Goal: Task Accomplishment & Management: Complete application form

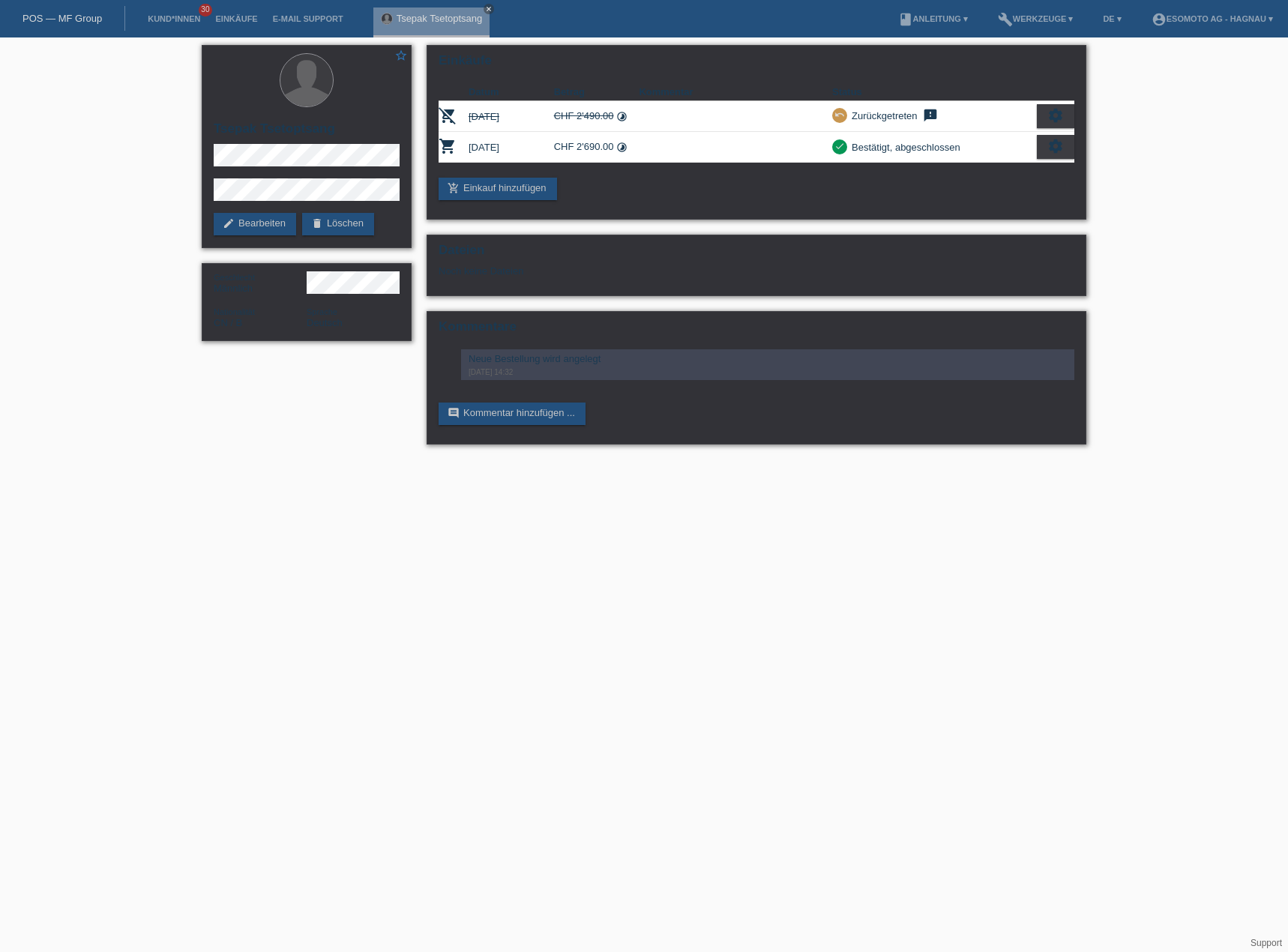
drag, startPoint x: 168, startPoint y: 16, endPoint x: 251, endPoint y: 24, distance: 83.4
click at [168, 16] on link "Kund*innen" at bounding box center [173, 19] width 67 height 9
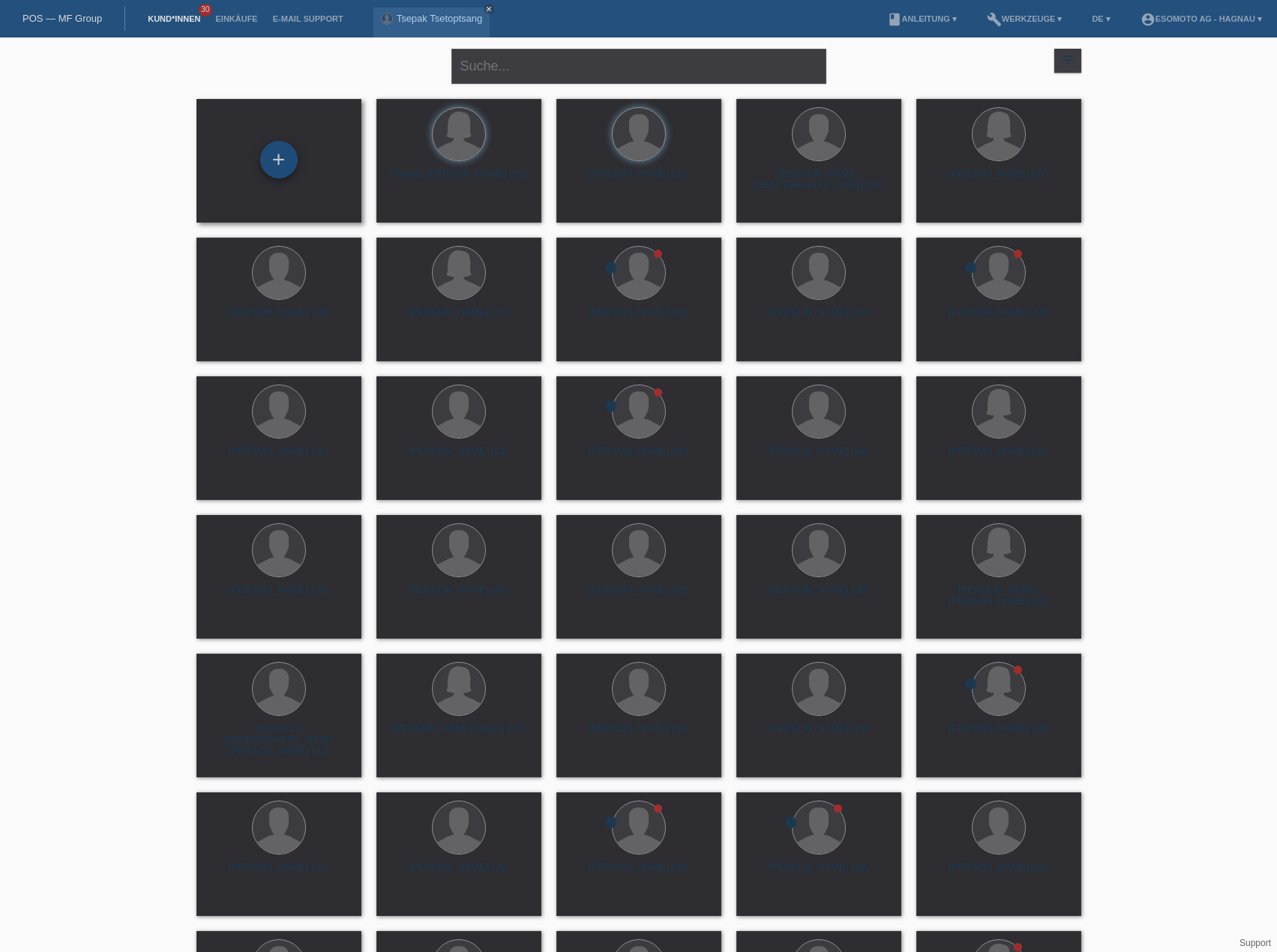
click at [284, 167] on div "+" at bounding box center [279, 160] width 36 height 26
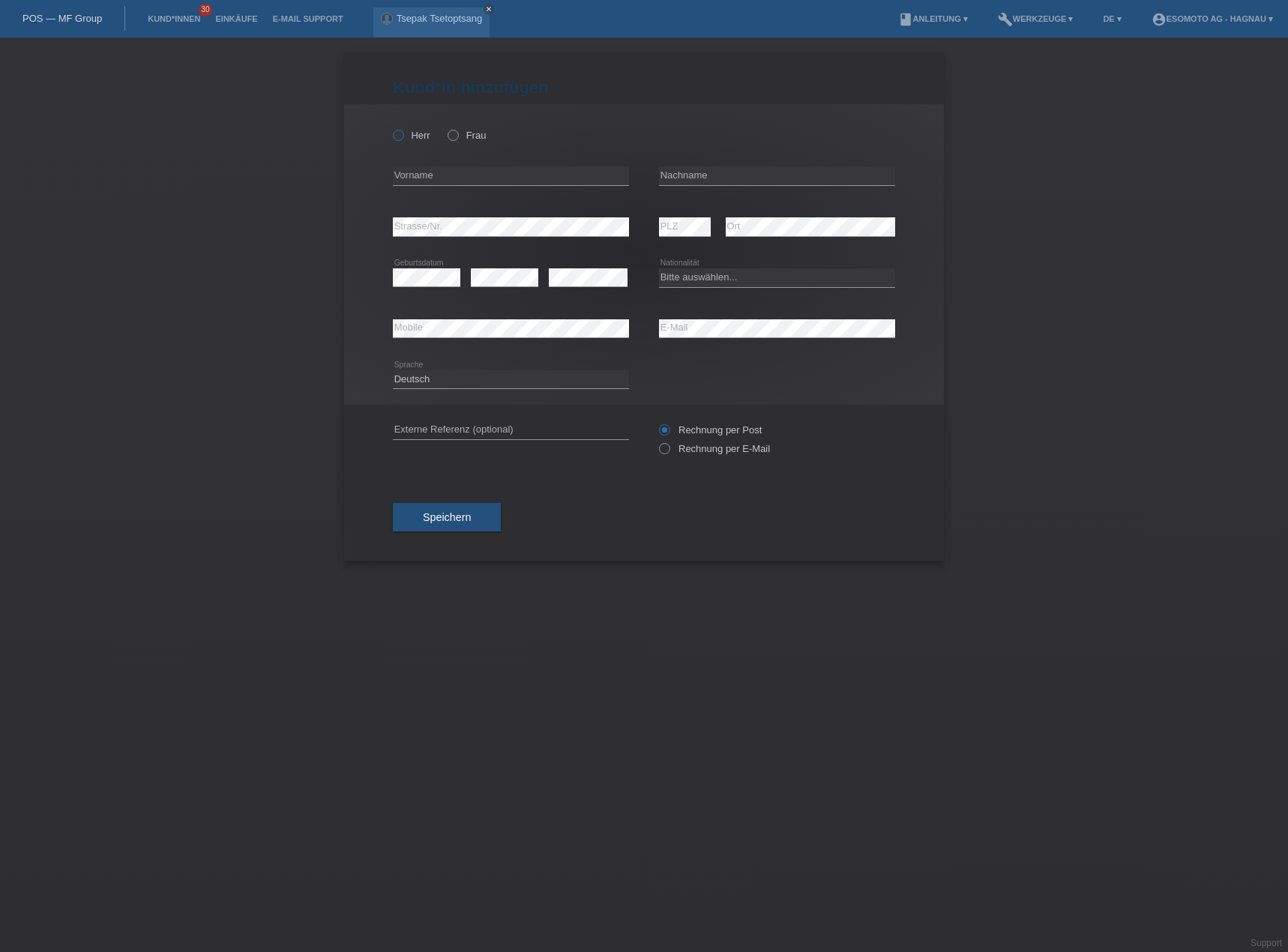
click at [390, 128] on icon at bounding box center [390, 128] width 0 height 0
click at [399, 139] on input "Herr" at bounding box center [397, 134] width 9 height 9
radio input "true"
click at [407, 174] on input "text" at bounding box center [511, 176] width 236 height 19
type input "[DEMOGRAPHIC_DATA]"
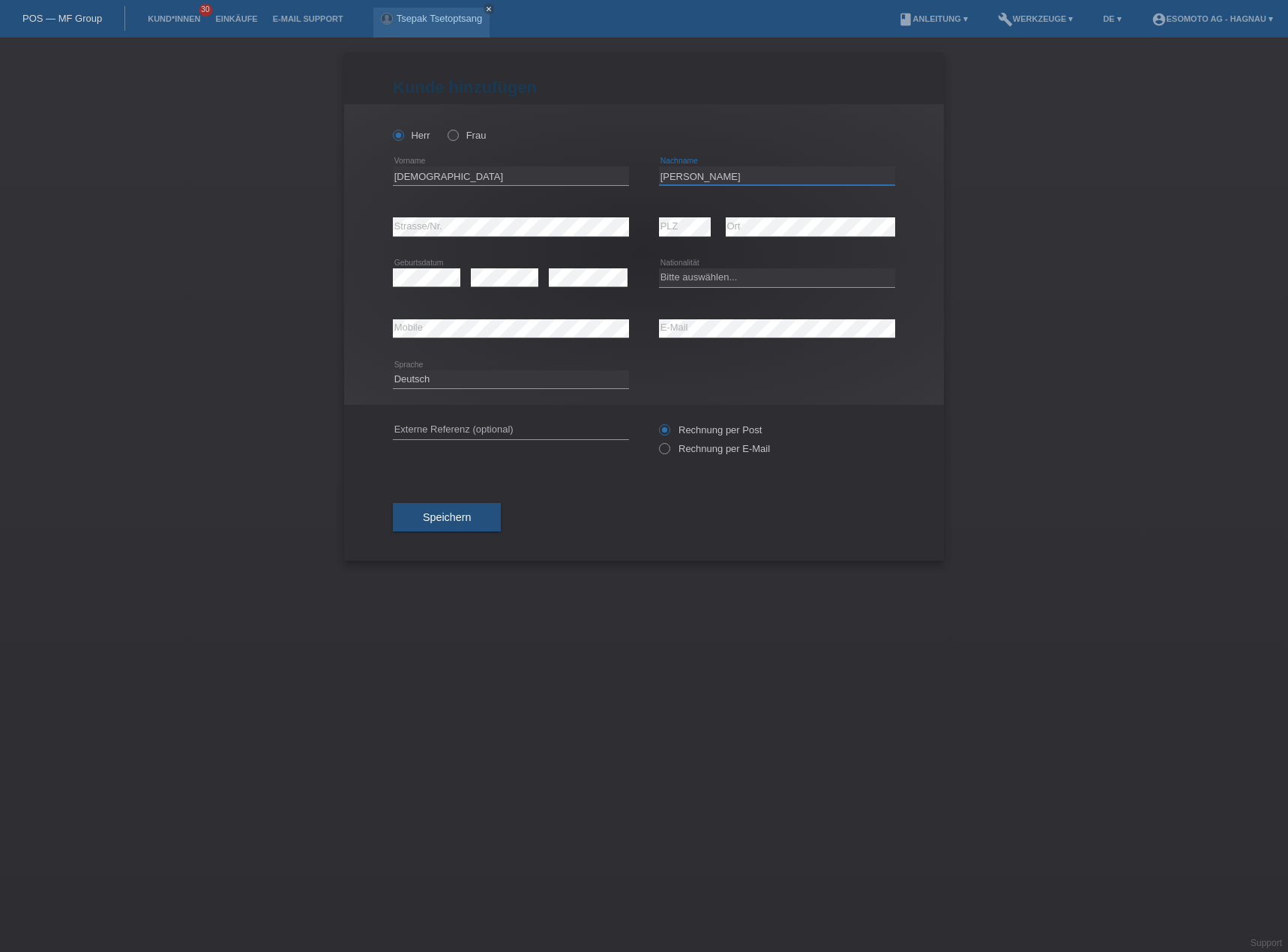
type input "Bacher"
click at [729, 368] on div "Deutsch Français Italiano English error Sprache" at bounding box center [644, 380] width 502 height 51
click at [732, 282] on select "Bitte auswählen... Schweiz Deutschland Liechtenstein Österreich ------------ Af…" at bounding box center [777, 277] width 236 height 18
select select "IT"
click at [659, 269] on select "Bitte auswählen... Schweiz Deutschland Liechtenstein Österreich ------------ Af…" at bounding box center [777, 277] width 236 height 18
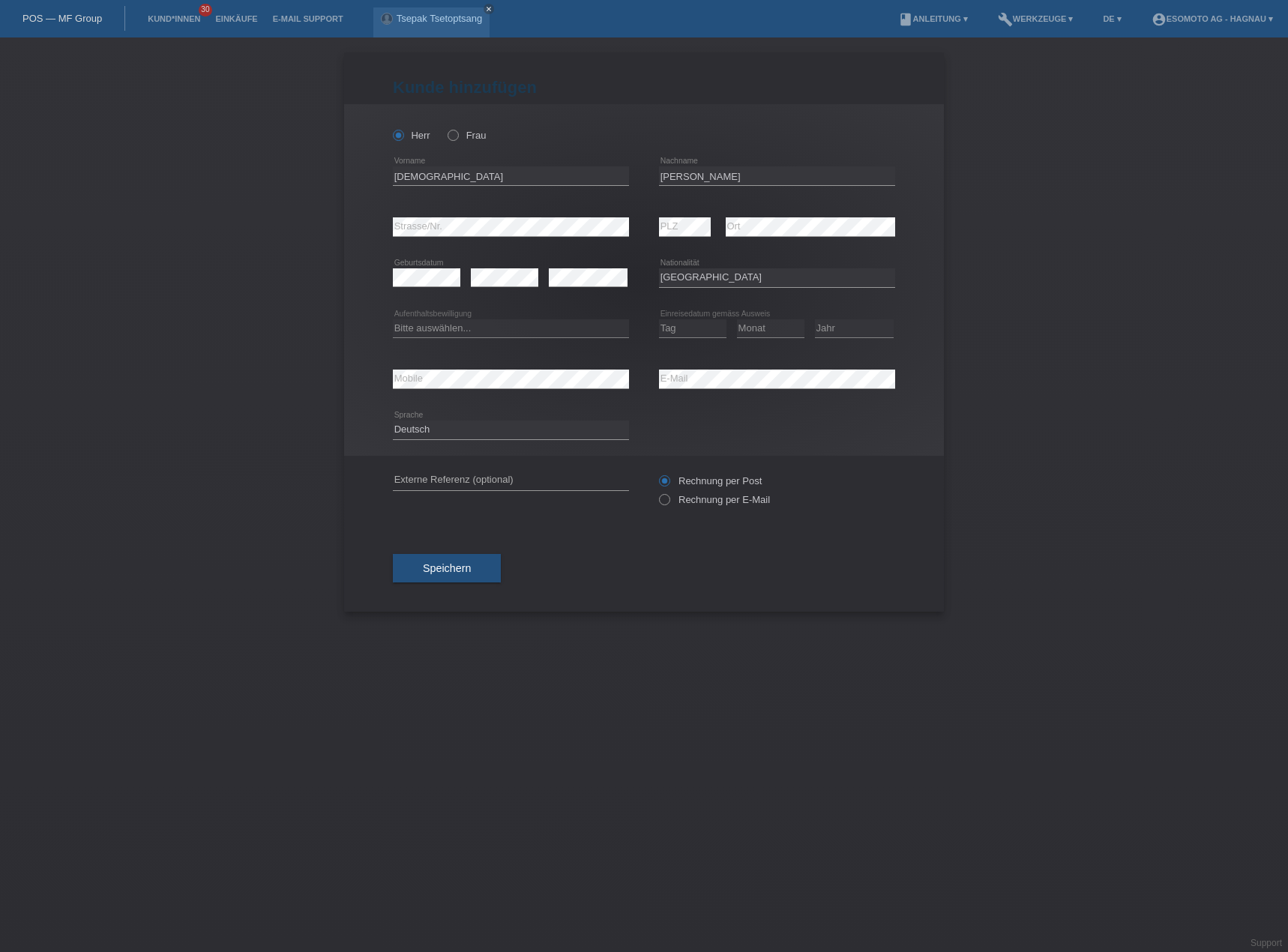
click at [1044, 347] on div "Kund*in hinzufügen Kunde hinzufügen Kundin hinzufügen Herr Frau Christian error…" at bounding box center [644, 495] width 1288 height 915
click at [485, 327] on select "Bitte auswählen... C B B - Flüchtlingsstatus Andere" at bounding box center [511, 328] width 236 height 18
select select "C"
click at [393, 320] on select "Bitte auswählen... C B B - Flüchtlingsstatus Andere" at bounding box center [511, 328] width 236 height 18
click at [684, 326] on select "Tag 01 02 03 04 05 06 07 08 09 10 11" at bounding box center [692, 328] width 67 height 18
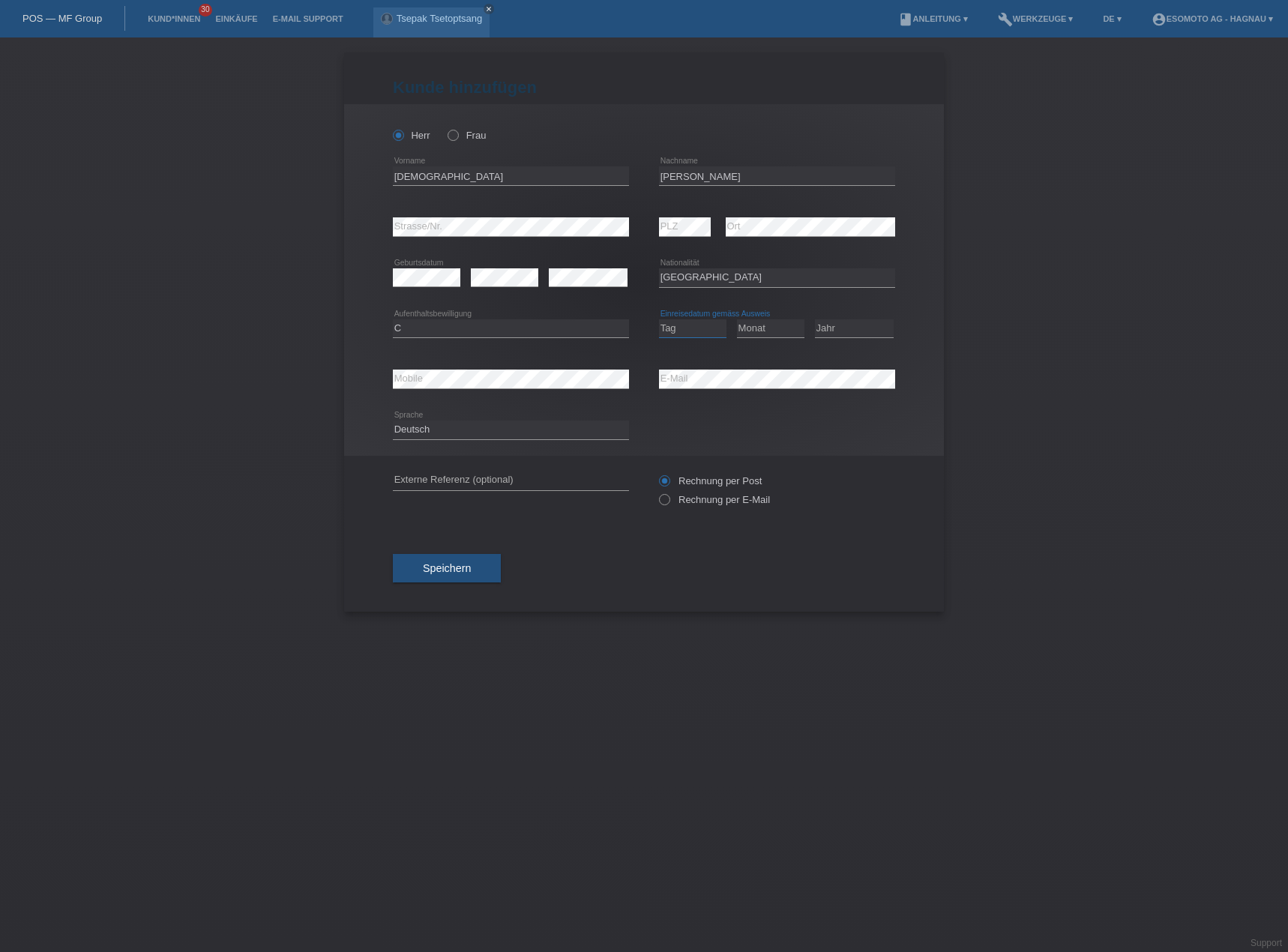
select select "12"
click at [659, 320] on select "Tag 01 02 03 04 05 06 07 08 09 10 11" at bounding box center [692, 328] width 67 height 18
click at [757, 329] on select "Monat 01 02 03 04 05 06 07 08 09 10 11" at bounding box center [770, 328] width 67 height 18
select select "01"
click at [737, 320] on select "Monat 01 02 03 04 05 06 07 08 09 10 11" at bounding box center [770, 328] width 67 height 18
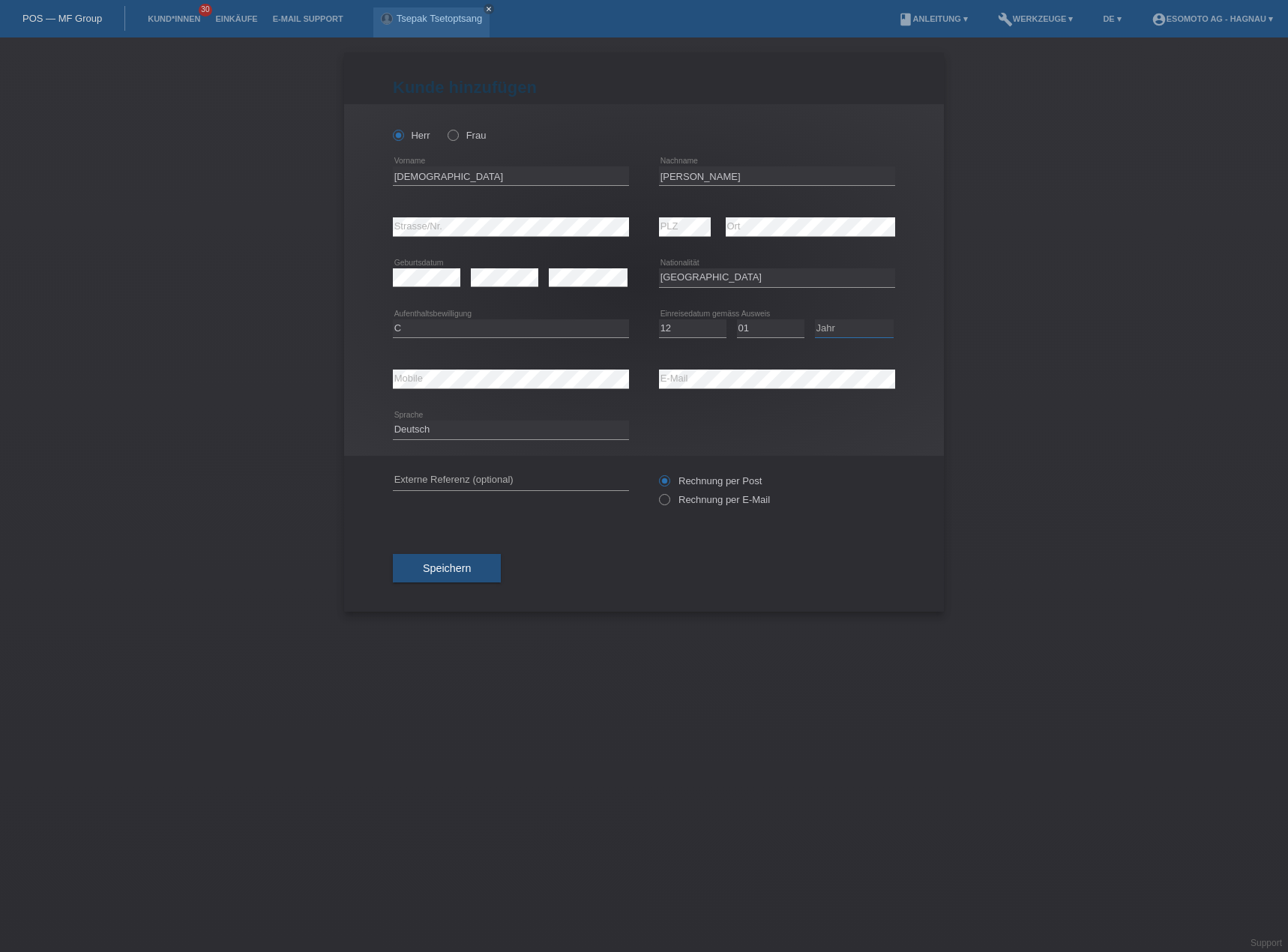
click at [848, 327] on select "Jahr 2025 2024 2023 2022 2021 2020 2019 2018 2017 2016 2015 2014 2013 2012 2011…" at bounding box center [854, 328] width 79 height 18
select select "1972"
click at [815, 320] on select "Jahr 2025 2024 2023 2022 2021 2020 2019 2018 2017 2016 2015 2014 2013 2012 2011…" at bounding box center [854, 328] width 79 height 18
click at [912, 416] on div "Herr Frau Christian error Vorname" at bounding box center [644, 280] width 599 height 352
drag, startPoint x: 462, startPoint y: 574, endPoint x: 599, endPoint y: 567, distance: 137.2
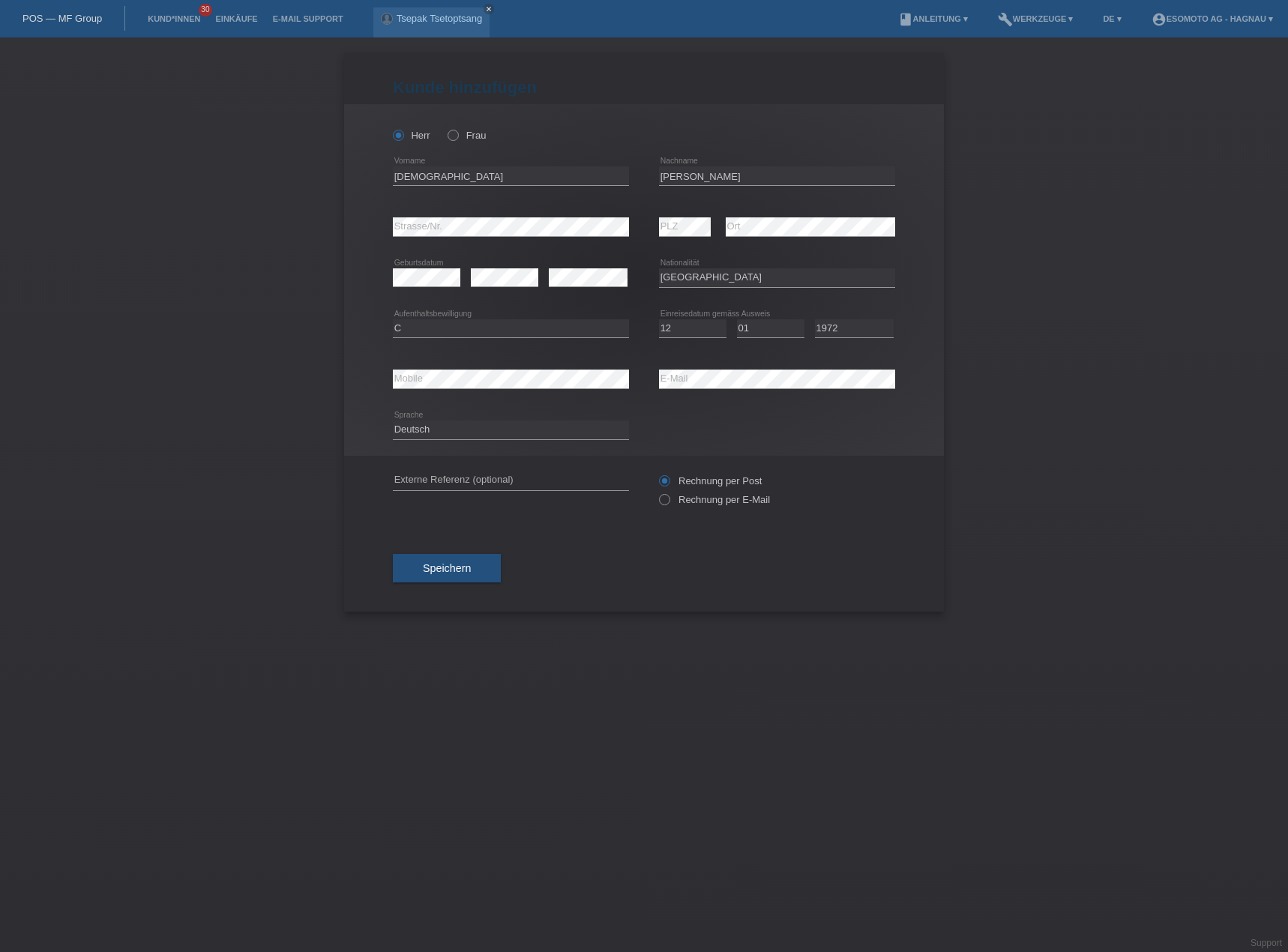
click at [470, 574] on button "Speichern" at bounding box center [446, 569] width 108 height 29
click at [559, 320] on div "Herr Frau Christian error Vorname Bacher" at bounding box center [644, 280] width 599 height 352
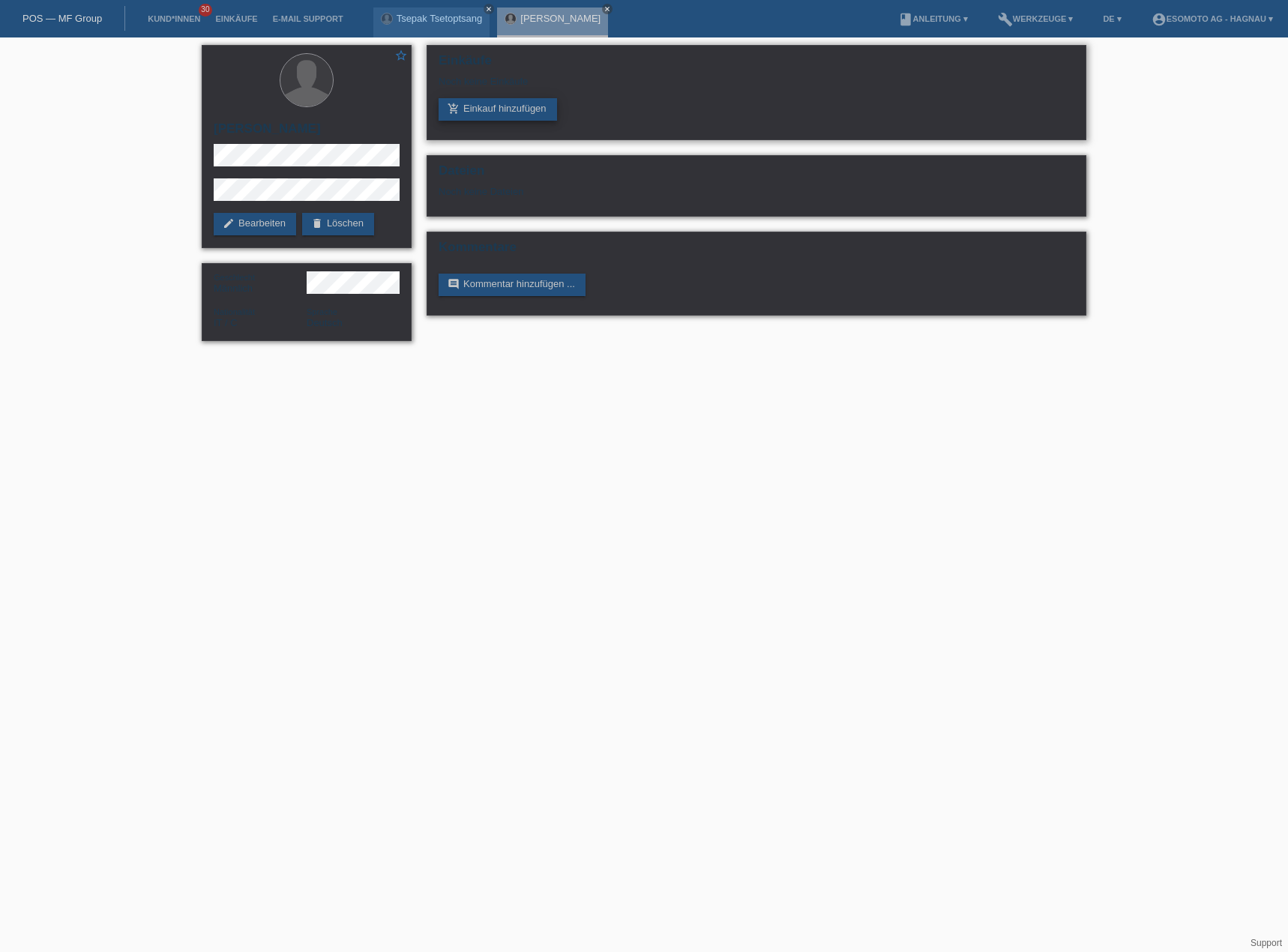
drag, startPoint x: 508, startPoint y: 105, endPoint x: 519, endPoint y: 105, distance: 11.0
click at [508, 104] on link "add_shopping_cart Einkauf hinzufügen" at bounding box center [497, 110] width 118 height 22
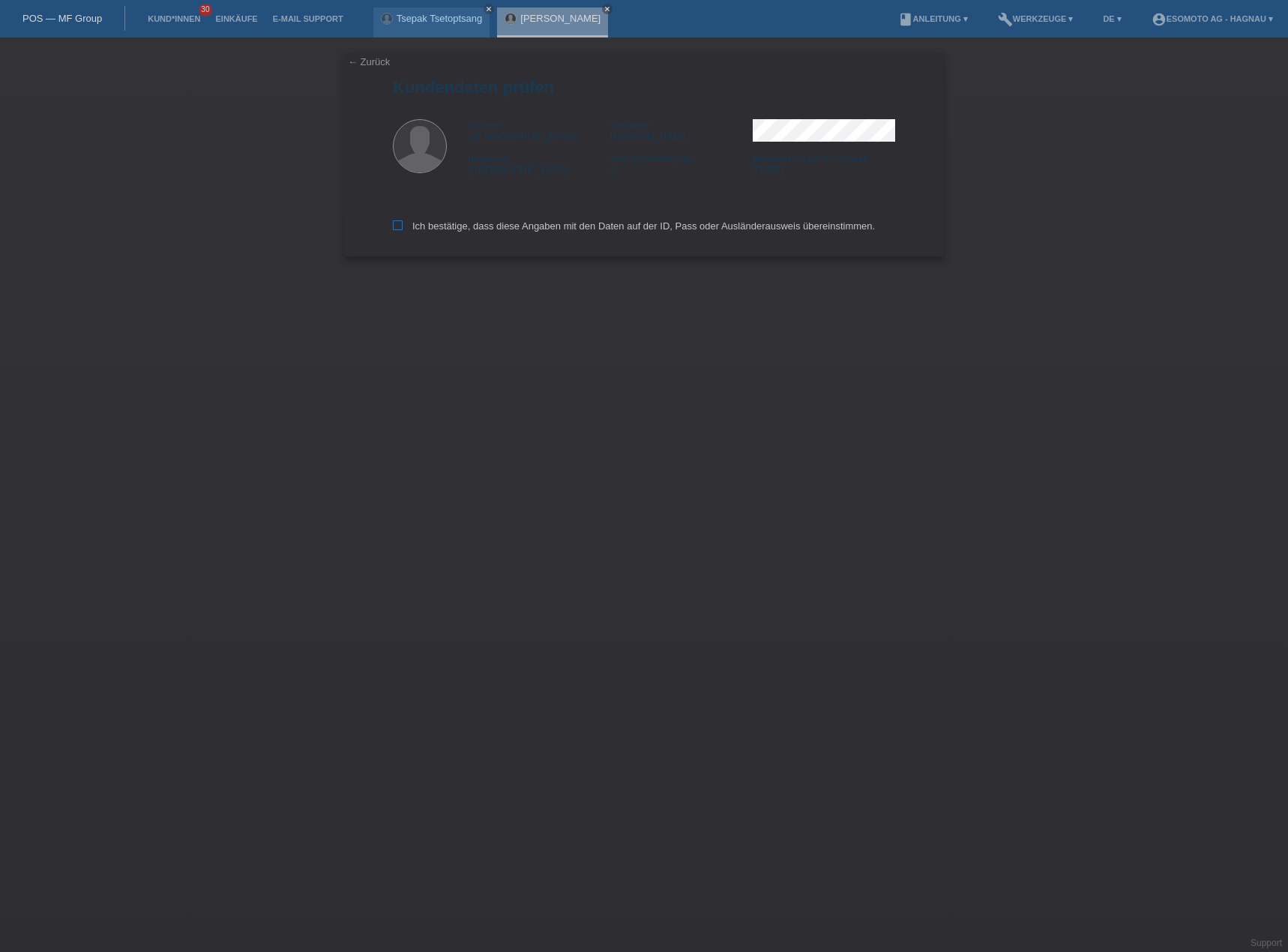
click at [418, 224] on label "Ich bestätige, dass diese Angaben mit den Daten auf der ID, Pass oder Ausländer…" at bounding box center [633, 225] width 482 height 11
click at [403, 224] on input "Ich bestätige, dass diese Angaben mit den Daten auf der ID, Pass oder Ausländer…" at bounding box center [397, 224] width 9 height 9
checkbox input "true"
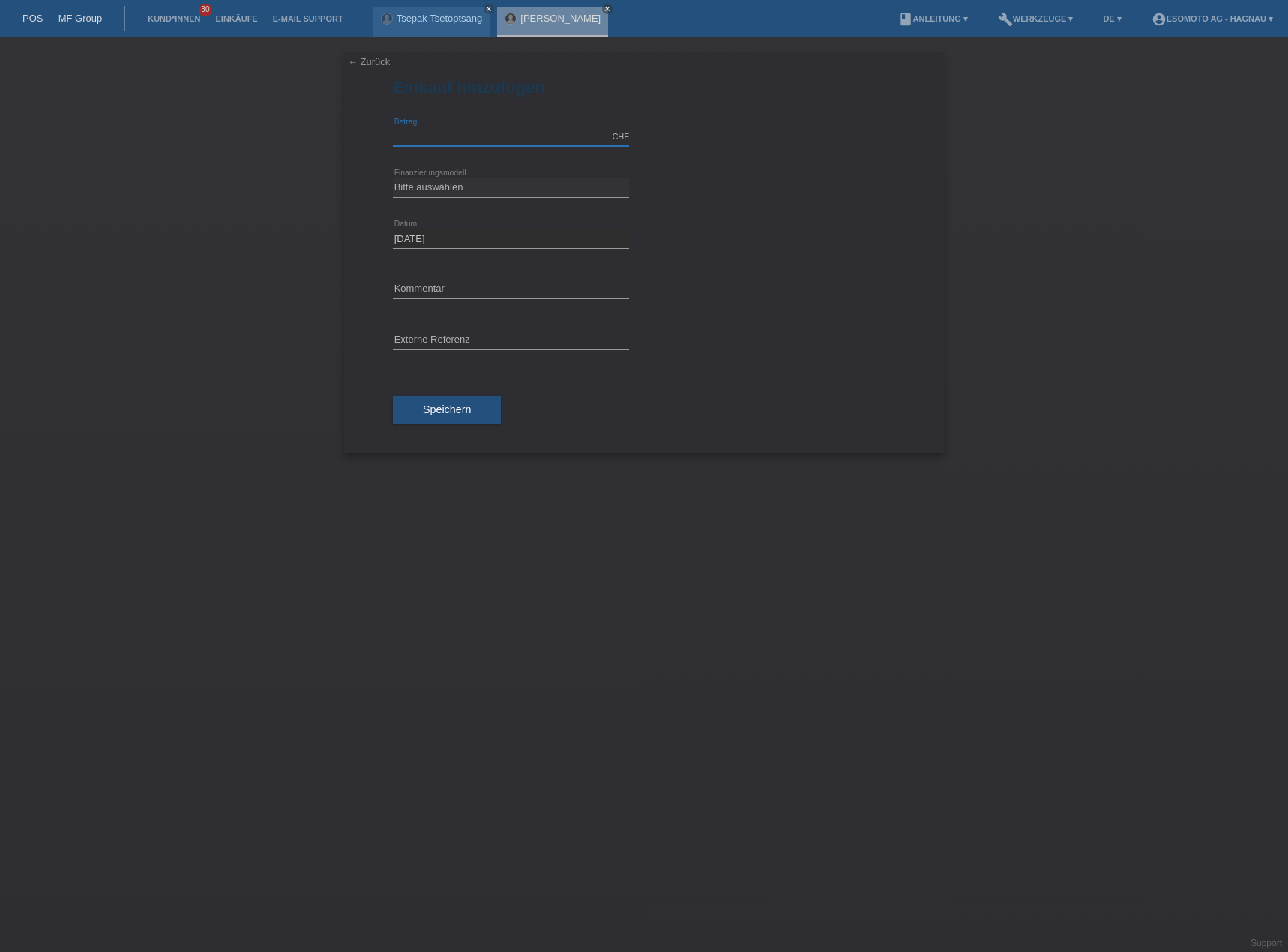
click at [427, 136] on input "text" at bounding box center [511, 137] width 236 height 19
type input "3700.00"
click at [434, 186] on select "Bitte auswählen Fixe Raten Kauf auf Rechnung mit Teilzahlungsoption" at bounding box center [511, 187] width 236 height 18
select select "69"
click at [393, 178] on select "Bitte auswählen Fixe Raten Kauf auf Rechnung mit Teilzahlungsoption" at bounding box center [511, 187] width 236 height 18
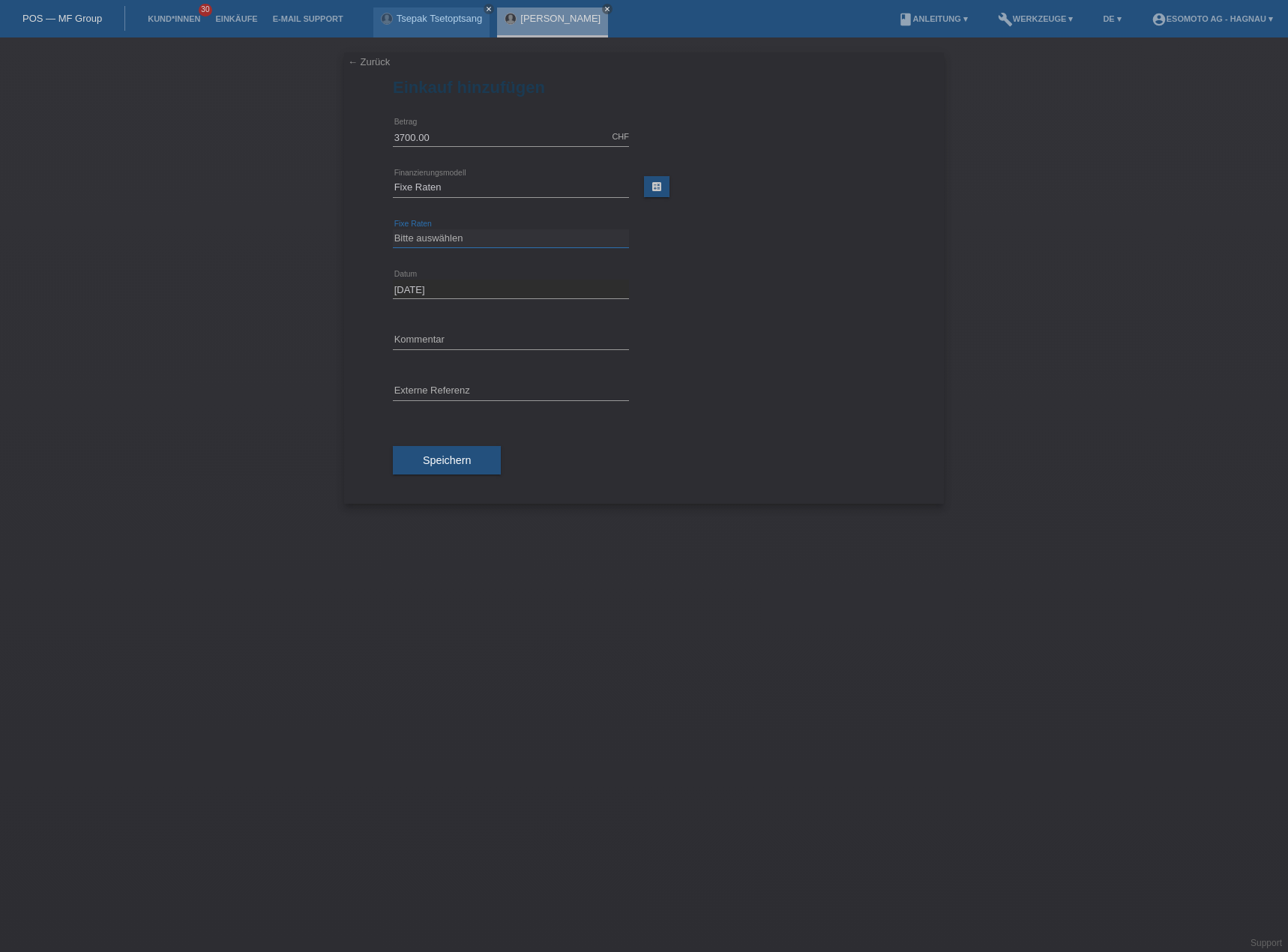
click at [455, 244] on select "Bitte auswählen 12 Raten 24 Raten 36 Raten 48 Raten" at bounding box center [511, 238] width 236 height 18
select select "139"
click at [393, 230] on select "Bitte auswählen 12 Raten 24 Raten 36 Raten 48 Raten" at bounding box center [511, 238] width 236 height 18
drag, startPoint x: 430, startPoint y: 457, endPoint x: 478, endPoint y: 439, distance: 51.3
click at [435, 457] on span "Speichern" at bounding box center [446, 460] width 48 height 12
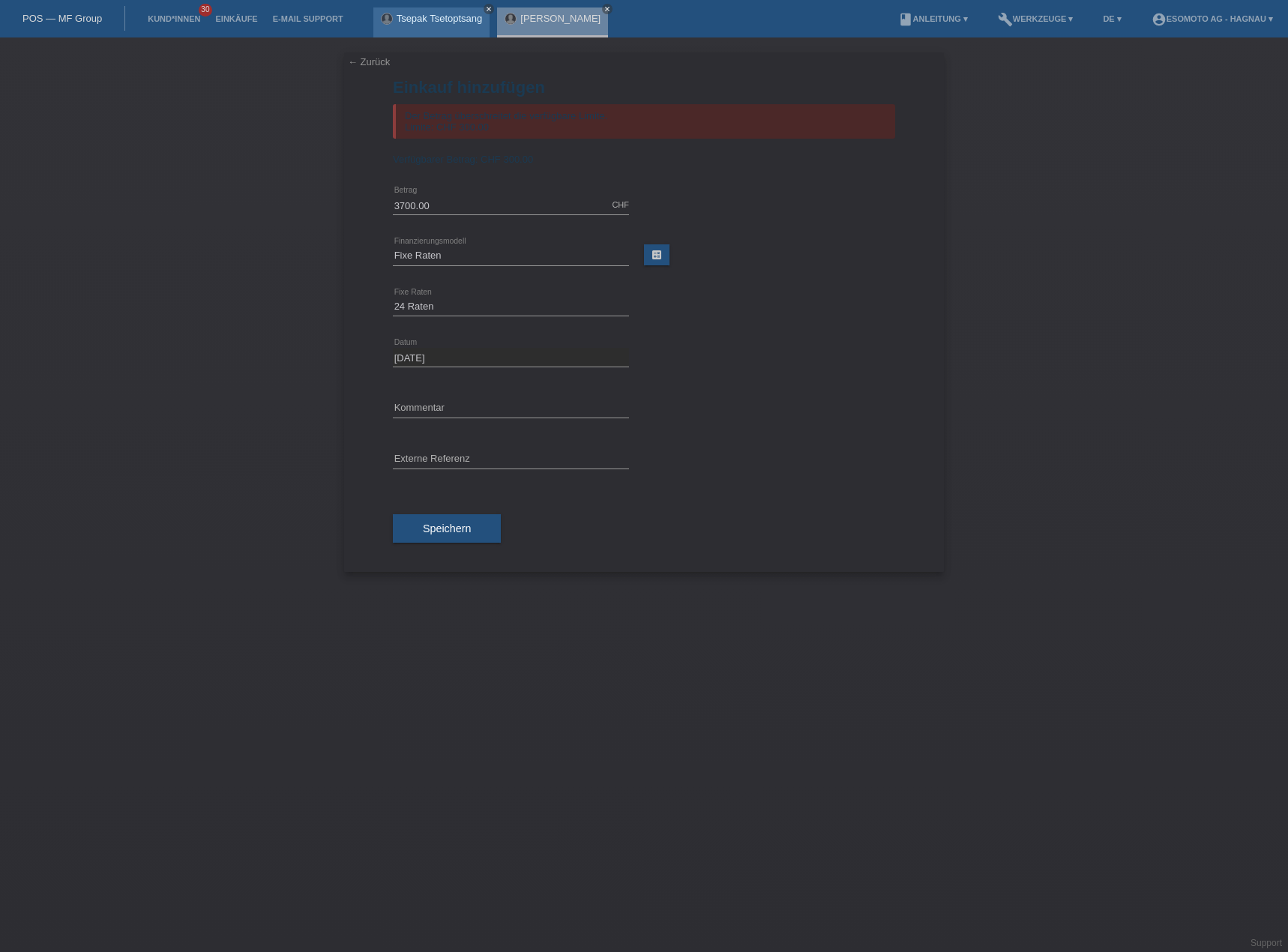
click at [490, 9] on icon "close" at bounding box center [489, 8] width 8 height 8
drag, startPoint x: 974, startPoint y: 245, endPoint x: 948, endPoint y: 241, distance: 26.3
click at [974, 245] on div "← Zurück Einkauf hinzufügen Der Betrag überschreitet die verfügbare Limite. Lim…" at bounding box center [644, 495] width 1288 height 915
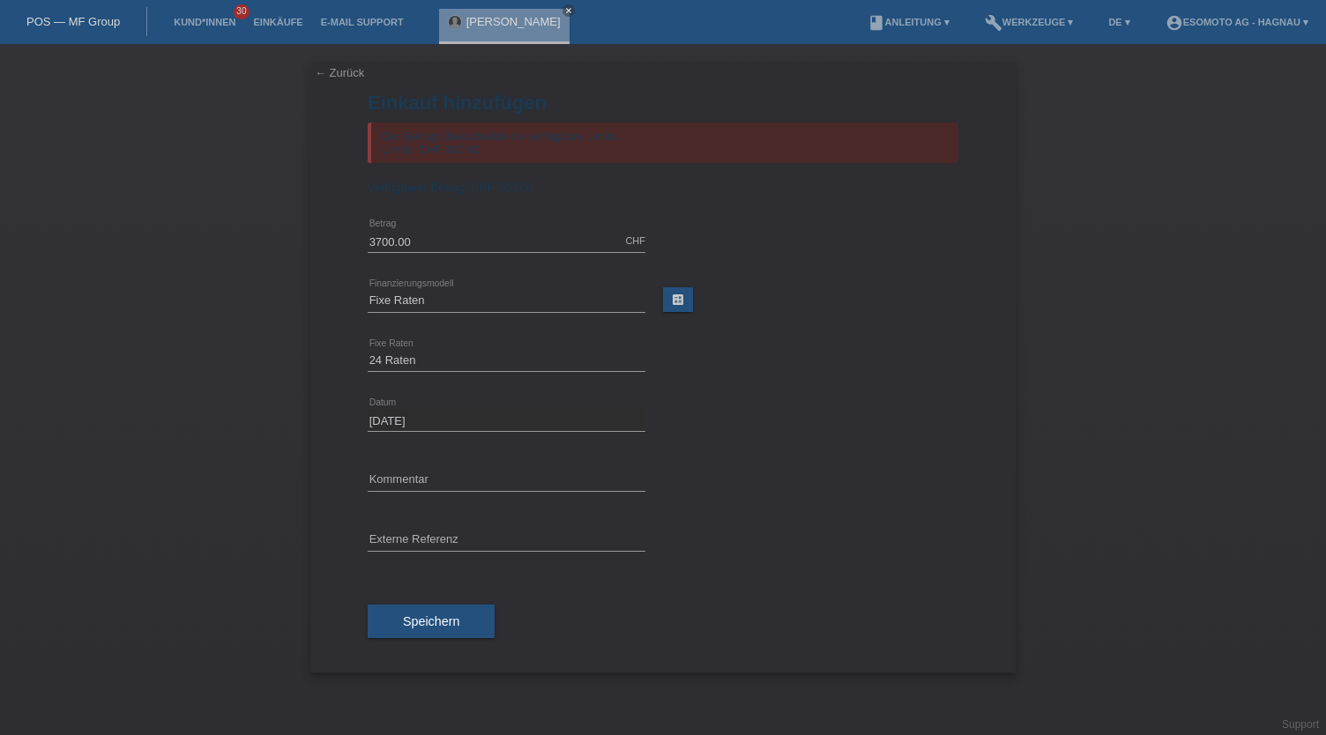
click at [333, 73] on link "← Zurück" at bounding box center [339, 72] width 49 height 13
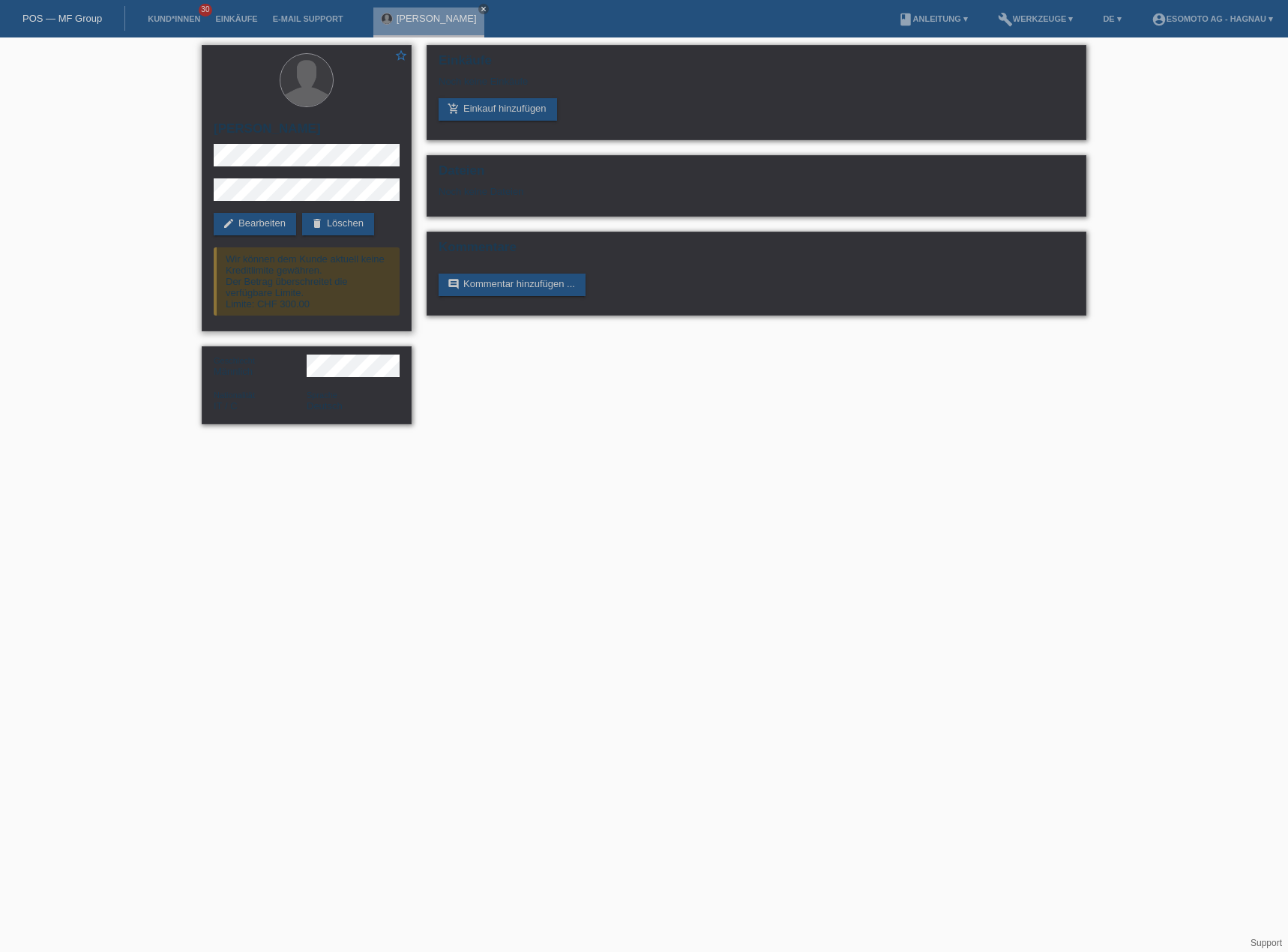
click at [213, 179] on div "star_border [PERSON_NAME] edit Bearbeiten delete Löschen Wir können dem Kunde a…" at bounding box center [306, 188] width 210 height 286
